Goal: Task Accomplishment & Management: Use online tool/utility

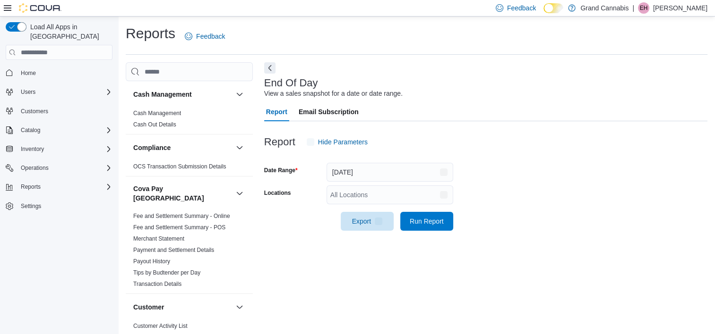
scroll to position [5, 0]
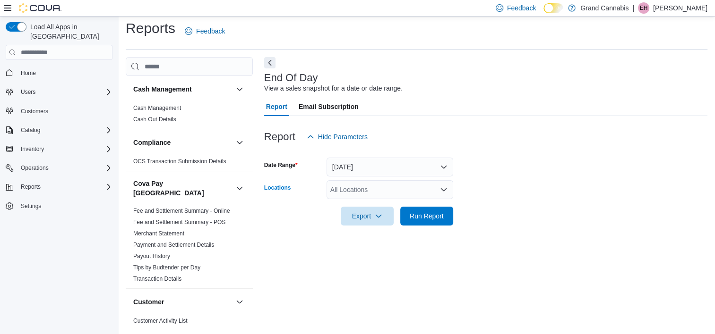
click at [393, 182] on div "All Locations" at bounding box center [389, 189] width 127 height 19
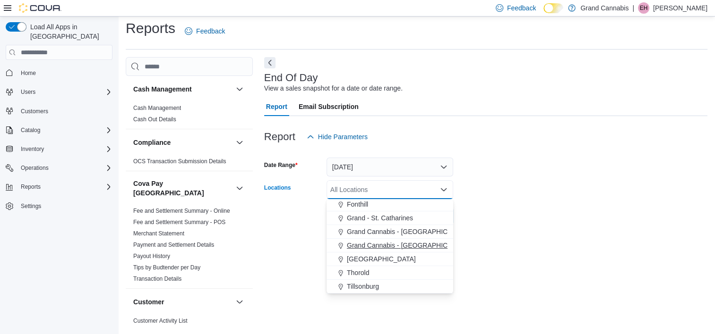
click at [399, 244] on span "Grand Cannabis - [GEOGRAPHIC_DATA]" at bounding box center [408, 245] width 123 height 9
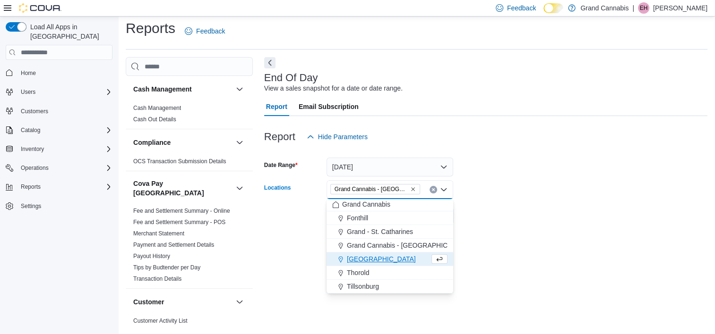
drag, startPoint x: 670, startPoint y: 213, endPoint x: 606, endPoint y: 215, distance: 64.7
click at [667, 214] on form "Date Range [DATE] Locations [GEOGRAPHIC_DATA] - [GEOGRAPHIC_DATA] Combo box. Se…" at bounding box center [485, 185] width 443 height 79
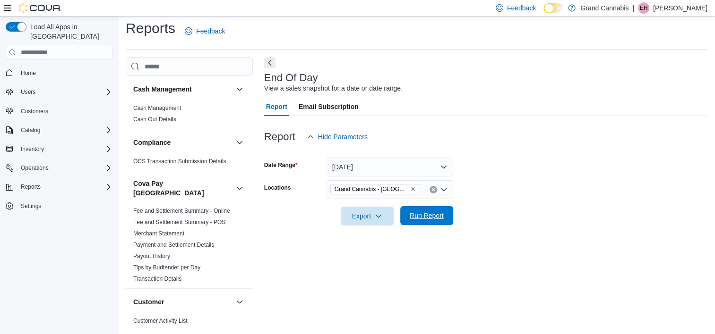
drag, startPoint x: 455, startPoint y: 222, endPoint x: 425, endPoint y: 217, distance: 31.1
click at [452, 222] on form "Date Range [DATE] Locations [GEOGRAPHIC_DATA] - [GEOGRAPHIC_DATA] Export Run Re…" at bounding box center [485, 185] width 443 height 79
click at [425, 217] on span "Run Report" at bounding box center [427, 215] width 34 height 9
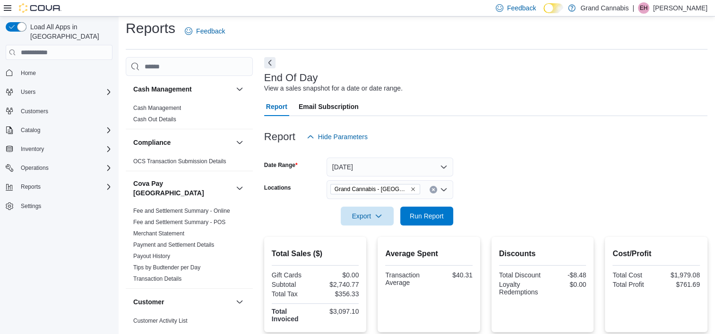
click at [411, 191] on icon "Remove Grand Cannabis - Georgetown from selection in this group" at bounding box center [413, 190] width 6 height 6
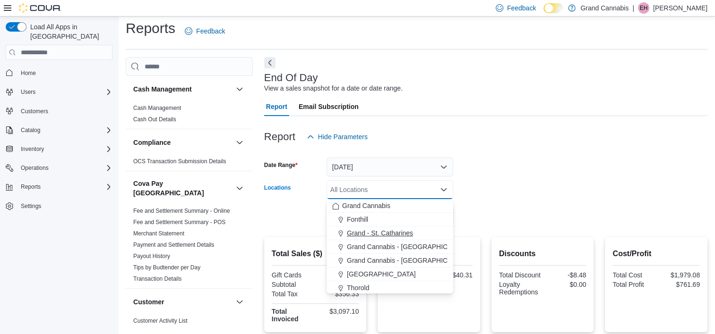
click at [384, 232] on span "Grand - St. Catharines" at bounding box center [380, 233] width 66 height 9
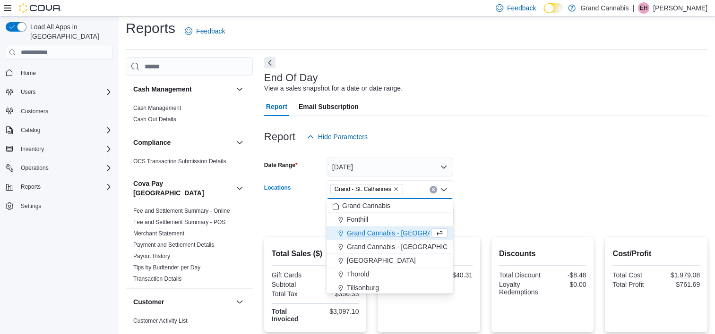
drag, startPoint x: 556, startPoint y: 183, endPoint x: 525, endPoint y: 184, distance: 30.7
click at [551, 183] on form "Date Range [DATE] Locations [GEOGRAPHIC_DATA] Combo box. Selected. [GEOGRAPHIC_…" at bounding box center [485, 185] width 443 height 79
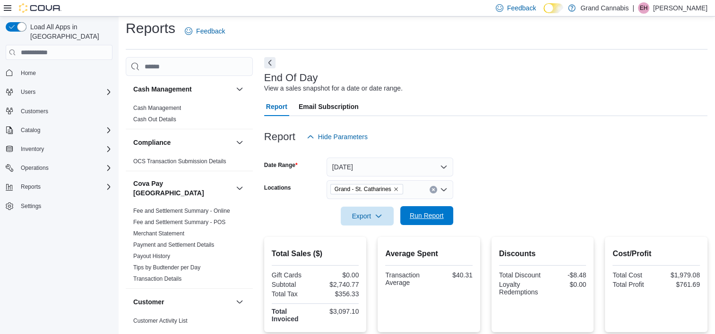
click at [414, 220] on span "Run Report" at bounding box center [427, 215] width 34 height 9
click at [394, 188] on icon "Remove Grand - St. Catharines from selection in this group" at bounding box center [396, 190] width 6 height 6
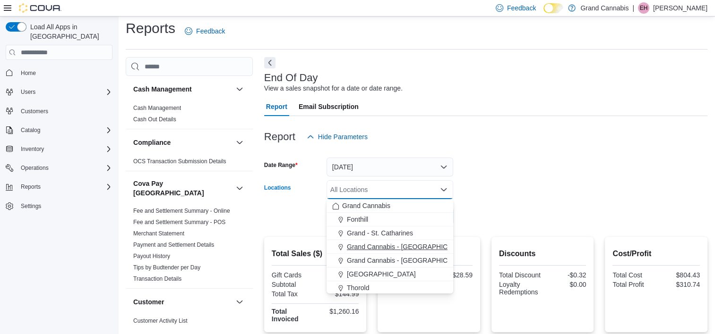
scroll to position [15, 0]
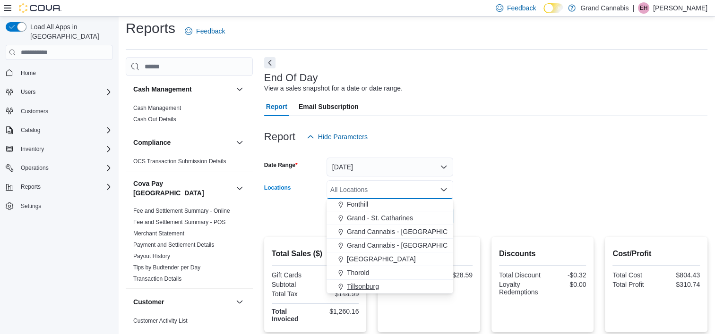
click at [362, 287] on span "Tillsonburg" at bounding box center [363, 286] width 32 height 9
drag, startPoint x: 601, startPoint y: 171, endPoint x: 574, endPoint y: 172, distance: 26.5
click at [600, 171] on form "Date Range [DATE] Locations [GEOGRAPHIC_DATA] Combo box. Selected. [GEOGRAPHIC_…" at bounding box center [485, 185] width 443 height 79
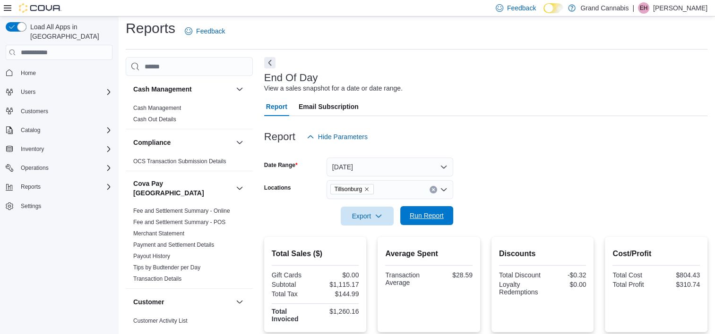
click at [436, 219] on span "Run Report" at bounding box center [427, 215] width 34 height 9
click at [366, 189] on icon "Remove Tillsonburg from selection in this group" at bounding box center [367, 190] width 6 height 6
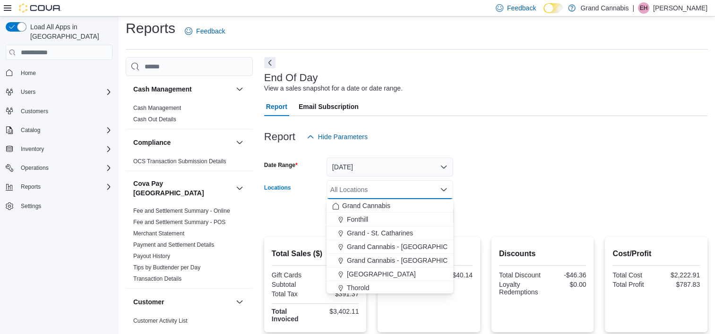
click at [529, 142] on div "Report Hide Parameters" at bounding box center [485, 137] width 443 height 19
